Goal: Check status: Check status

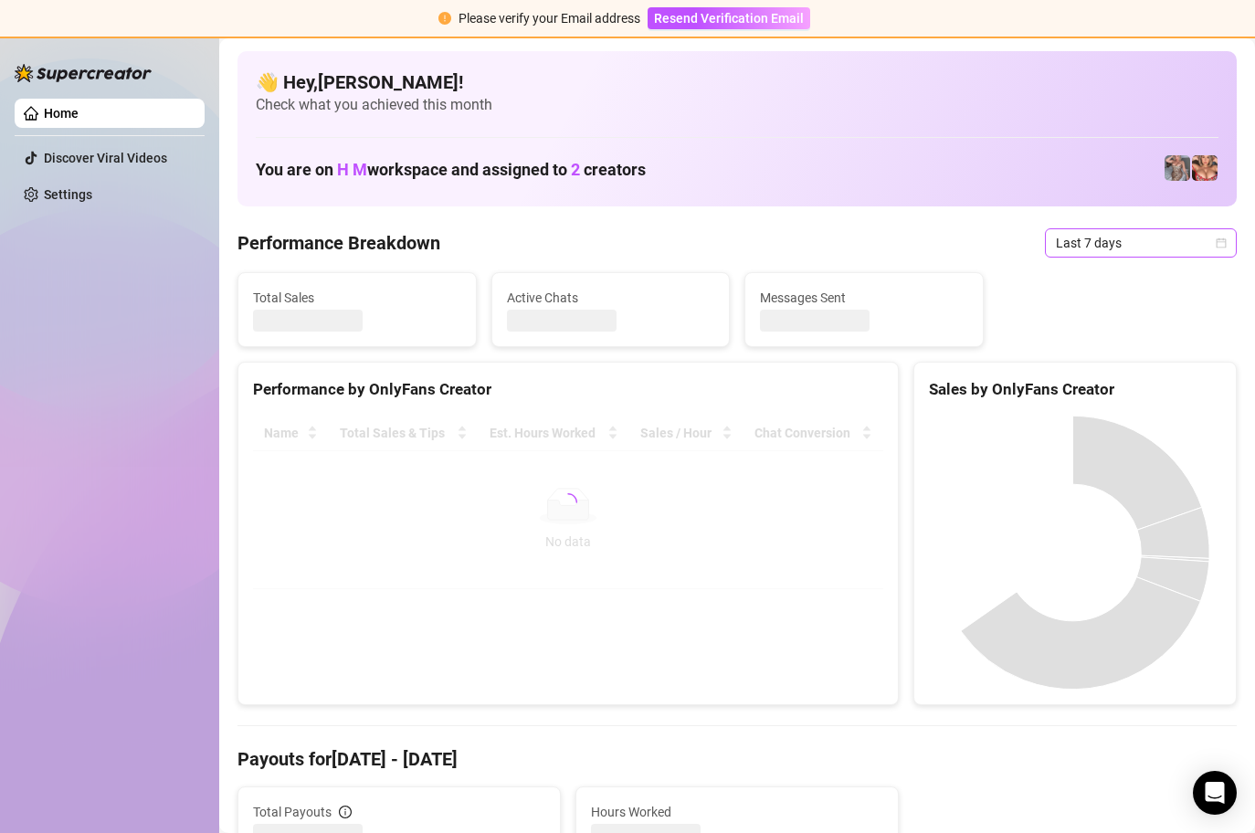
click at [1215, 247] on div "Last 7 days" at bounding box center [1141, 242] width 192 height 29
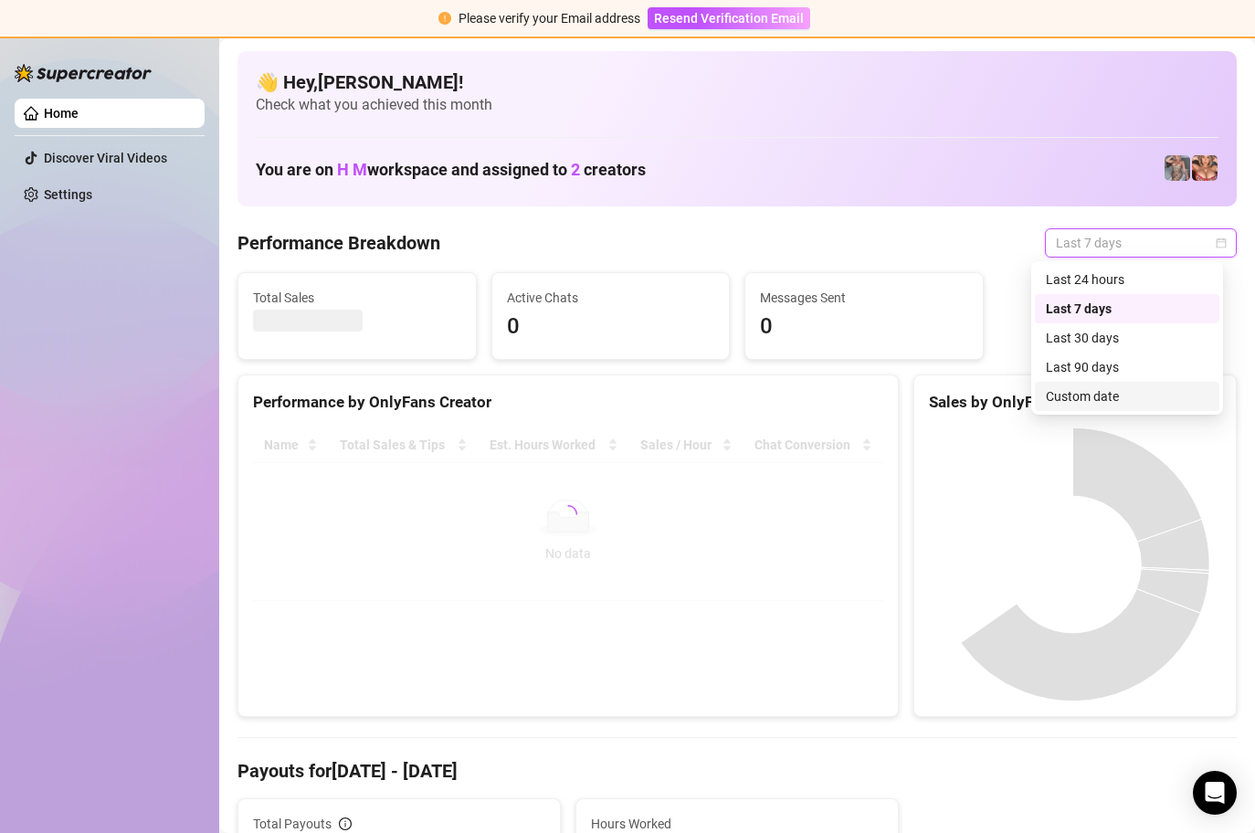
click at [1116, 388] on div "Custom date" at bounding box center [1127, 396] width 163 height 20
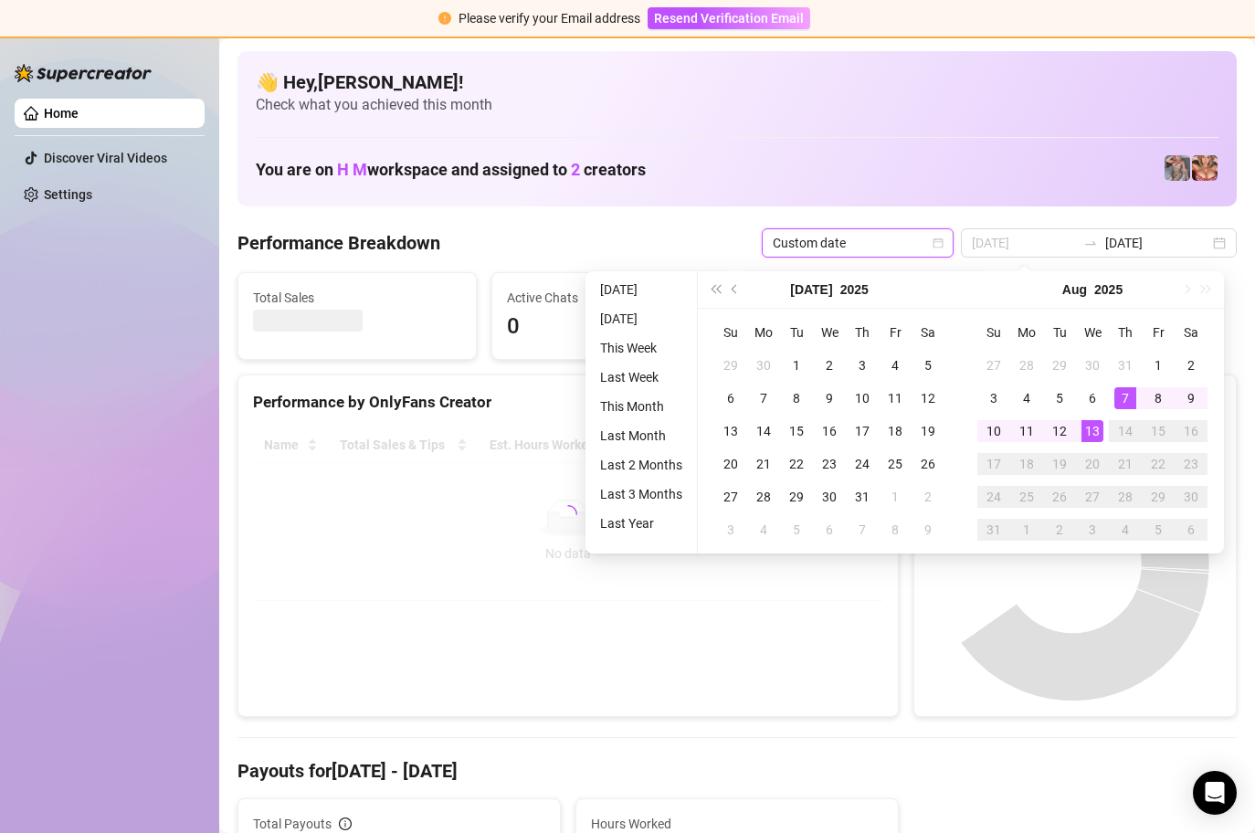
type input "[DATE]"
click at [1092, 426] on div "13" at bounding box center [1092, 431] width 22 height 22
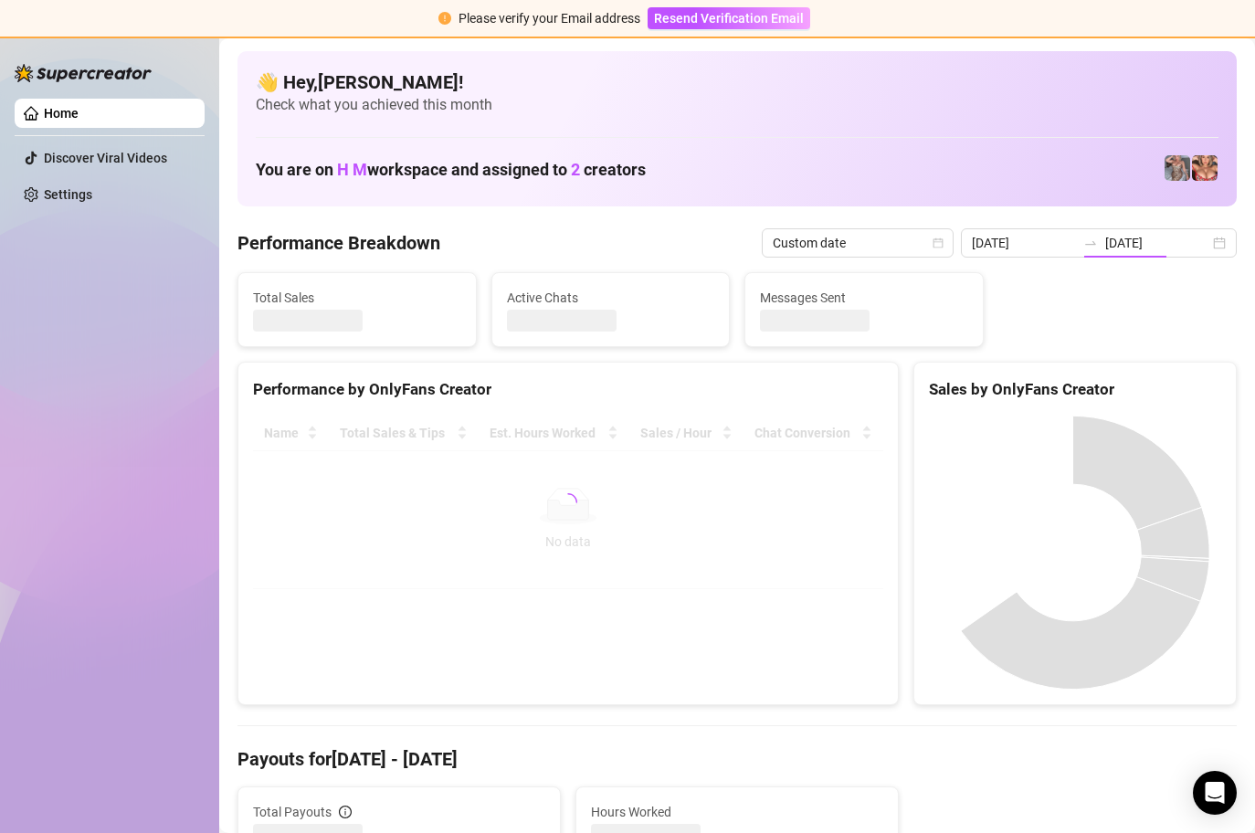
type input "[DATE]"
